Goal: Task Accomplishment & Management: Manage account settings

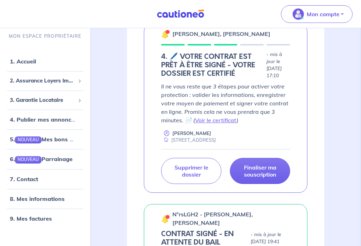
scroll to position [132, 0]
click at [225, 118] on link "Voir le certificat" at bounding box center [216, 120] width 42 height 7
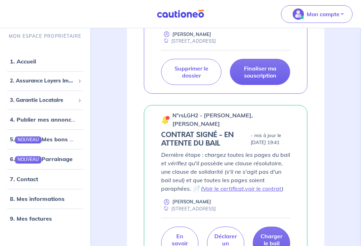
scroll to position [230, 0]
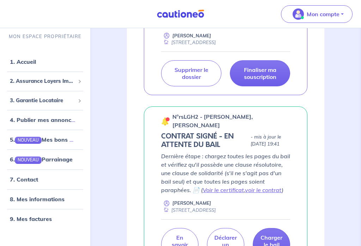
click at [287, 162] on p "Dernière étape : chargez toutes les pages du bail et vérifiez qu'il possède une…" at bounding box center [225, 173] width 129 height 42
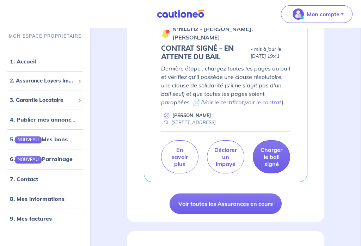
scroll to position [318, 0]
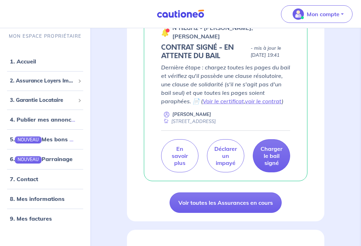
click at [268, 205] on link "Voir toutes les Assurances en cours" at bounding box center [226, 203] width 112 height 20
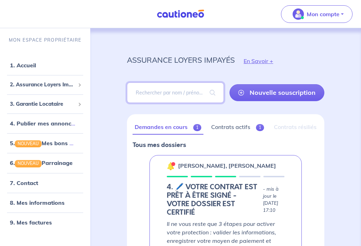
click at [180, 88] on input "search" at bounding box center [175, 93] width 97 height 20
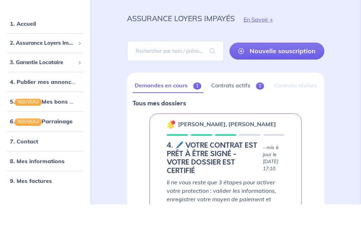
click at [360, 62] on div "assurance loyers impayés En Savoir + Nouvelle souscription Fermer Valider un lo…" at bounding box center [225, 206] width 271 height 356
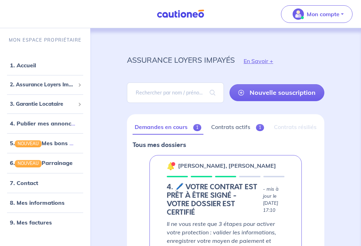
click at [21, 65] on link "1. Accueil" at bounding box center [23, 65] width 26 height 7
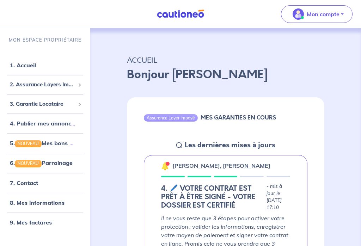
click at [340, 12] on button "Mon compte" at bounding box center [317, 14] width 72 height 18
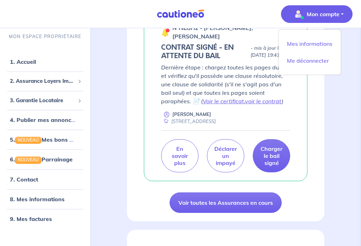
scroll to position [317, 0]
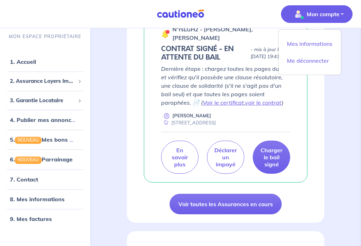
click at [182, 161] on p "En savoir plus" at bounding box center [180, 157] width 20 height 21
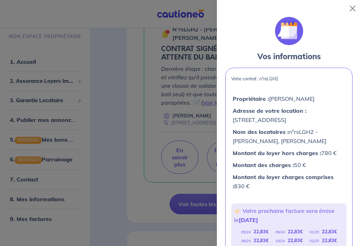
scroll to position [0, 0]
click at [358, 4] on button "Close" at bounding box center [352, 8] width 11 height 11
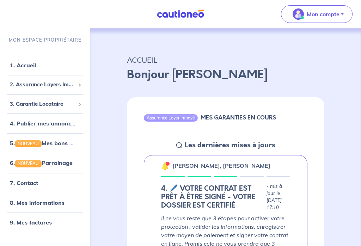
click at [28, 65] on link "1. Accueil" at bounding box center [23, 65] width 26 height 7
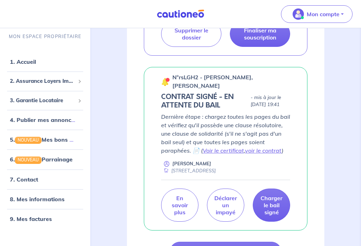
scroll to position [270, 0]
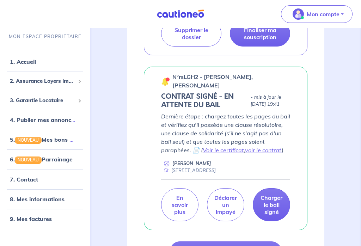
click at [222, 97] on h5 "CONTRAT SIGNÉ - EN ATTENTE DU BAIL" at bounding box center [204, 100] width 87 height 17
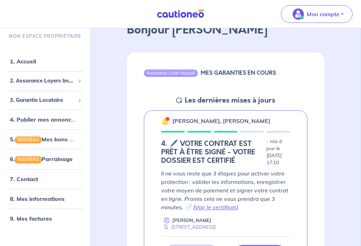
scroll to position [47, 0]
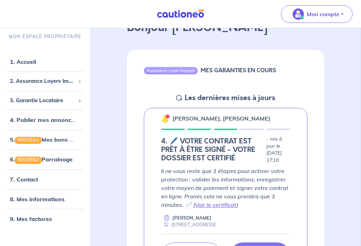
click at [62, 202] on link "8. Mes informations" at bounding box center [37, 199] width 55 height 7
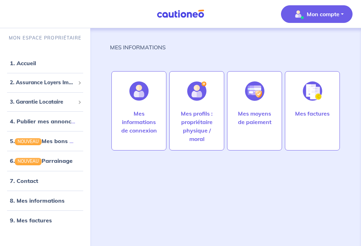
click at [38, 180] on link "7. Contact" at bounding box center [24, 181] width 28 height 7
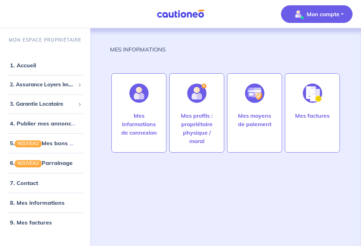
click at [63, 205] on link "8. Mes informations" at bounding box center [37, 202] width 55 height 7
click at [38, 186] on link "7. Contact" at bounding box center [24, 183] width 28 height 7
click at [18, 65] on link "1. Accueil" at bounding box center [23, 65] width 26 height 7
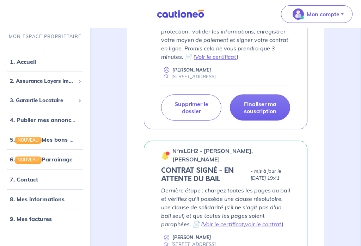
scroll to position [205, 0]
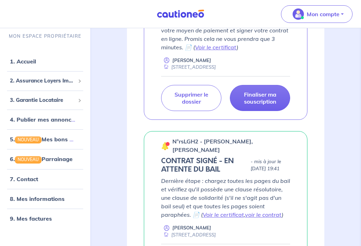
click at [268, 214] on link "voir le contrat" at bounding box center [263, 215] width 37 height 7
